Goal: Obtain resource: Download file/media

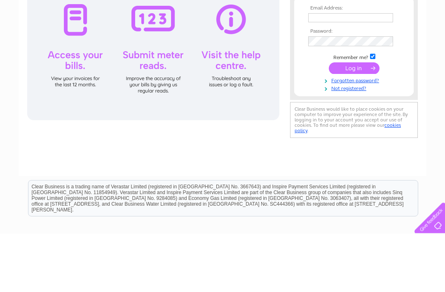
scroll to position [59, 0]
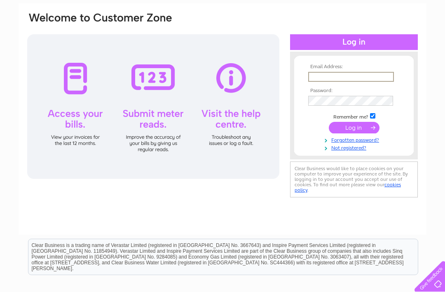
click at [368, 75] on input "text" at bounding box center [352, 77] width 86 height 10
type input "eddie.wei.xmj@icloud.com"
click at [361, 129] on input "submit" at bounding box center [354, 127] width 51 height 12
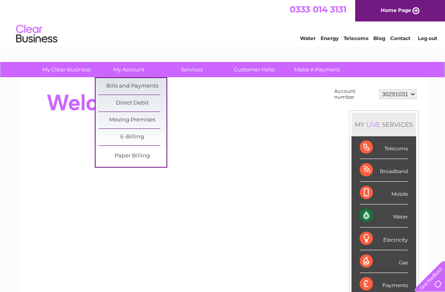
click at [146, 87] on link "Bills and Payments" at bounding box center [133, 86] width 68 height 16
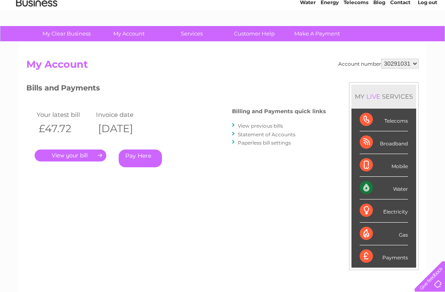
scroll to position [48, 0]
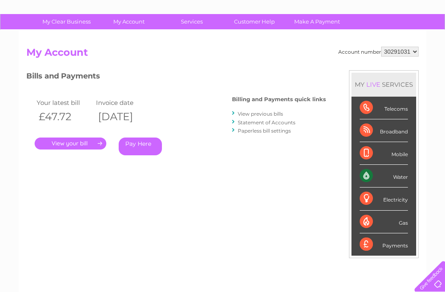
click at [89, 144] on link "." at bounding box center [71, 143] width 72 height 12
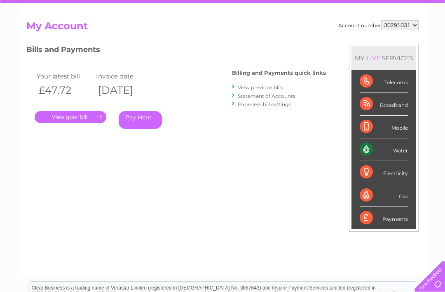
click at [275, 89] on link "View previous bills" at bounding box center [260, 87] width 45 height 6
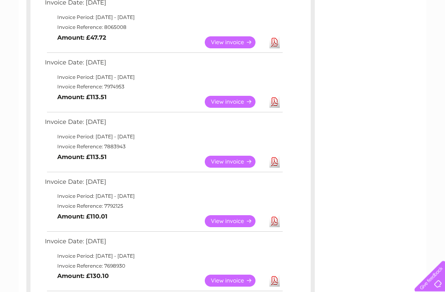
scroll to position [159, 0]
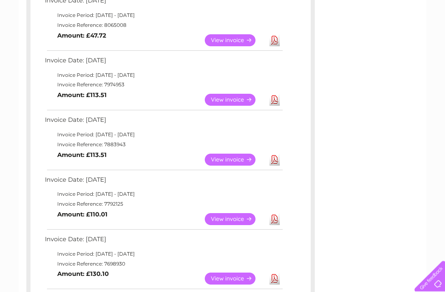
click at [277, 217] on link "Download" at bounding box center [275, 219] width 10 height 12
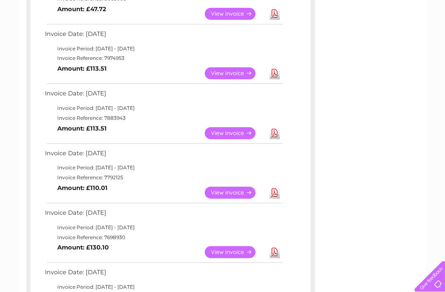
click at [273, 131] on link "Download" at bounding box center [275, 133] width 10 height 12
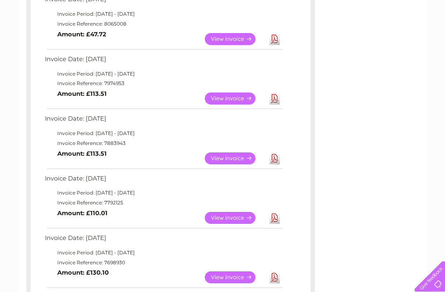
scroll to position [159, 0]
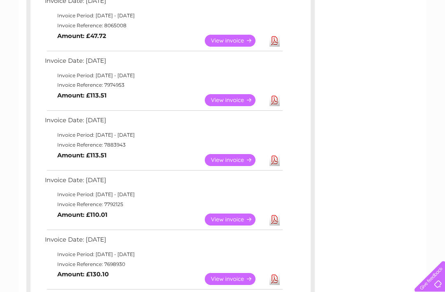
click at [271, 99] on link "Download" at bounding box center [275, 100] width 10 height 12
